Goal: Find specific page/section: Find specific page/section

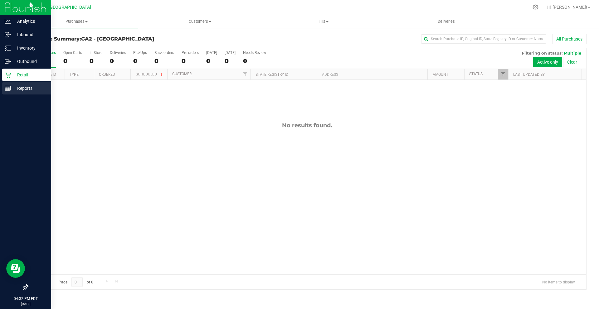
click at [10, 88] on icon at bounding box center [8, 88] width 6 height 6
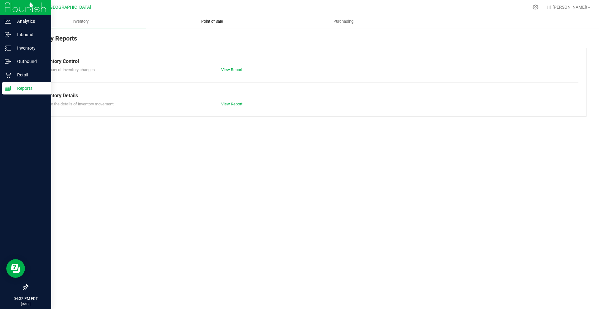
click at [205, 22] on span "Point of Sale" at bounding box center [212, 22] width 39 height 6
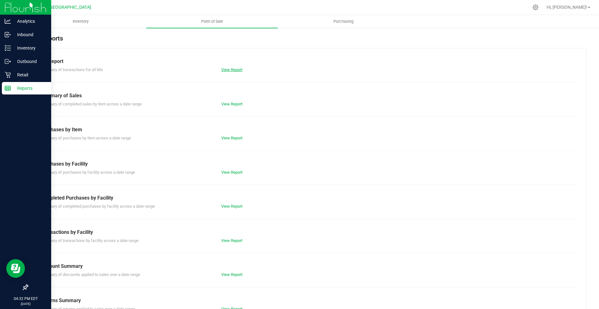
click at [227, 68] on link "View Report" at bounding box center [231, 69] width 21 height 5
